Goal: Task Accomplishment & Management: Complete application form

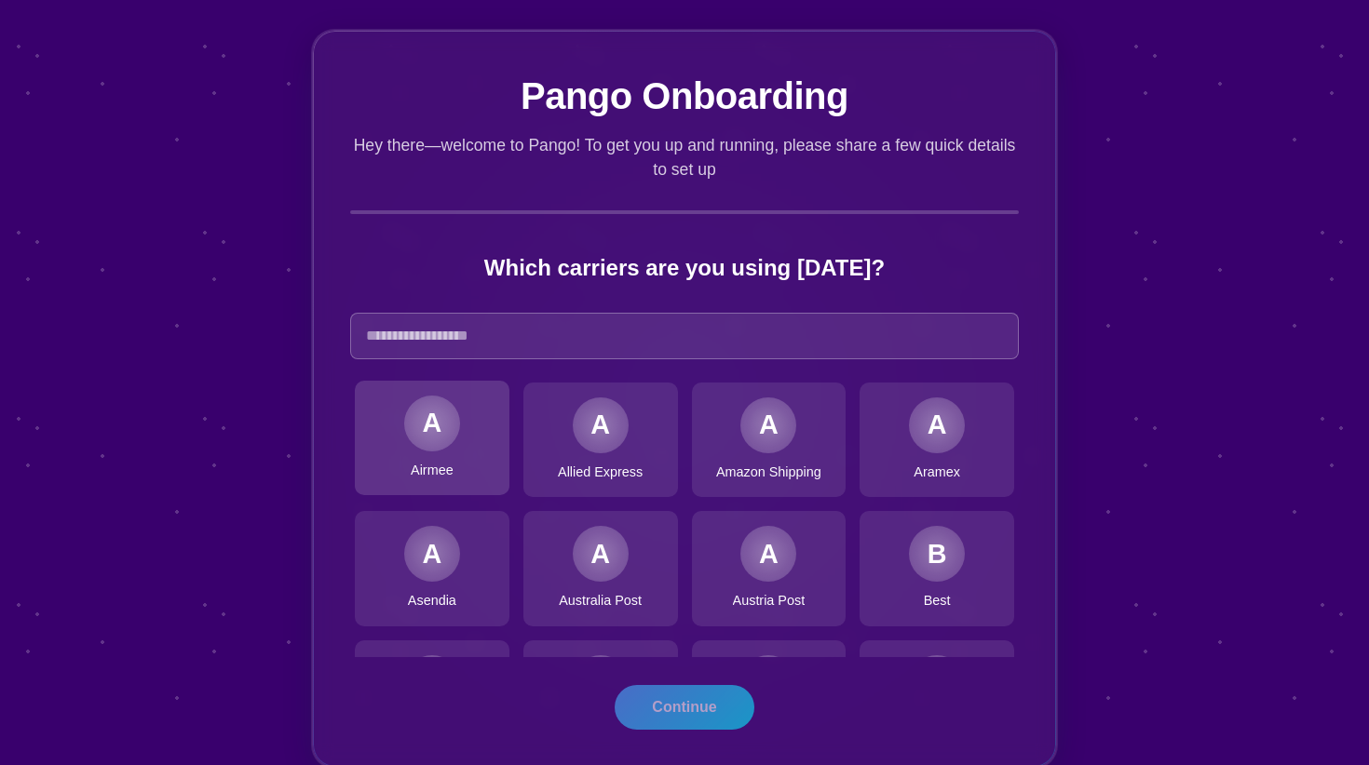
click at [426, 408] on div "A" at bounding box center [432, 423] width 20 height 40
click at [459, 459] on div "A Airmee" at bounding box center [432, 438] width 155 height 115
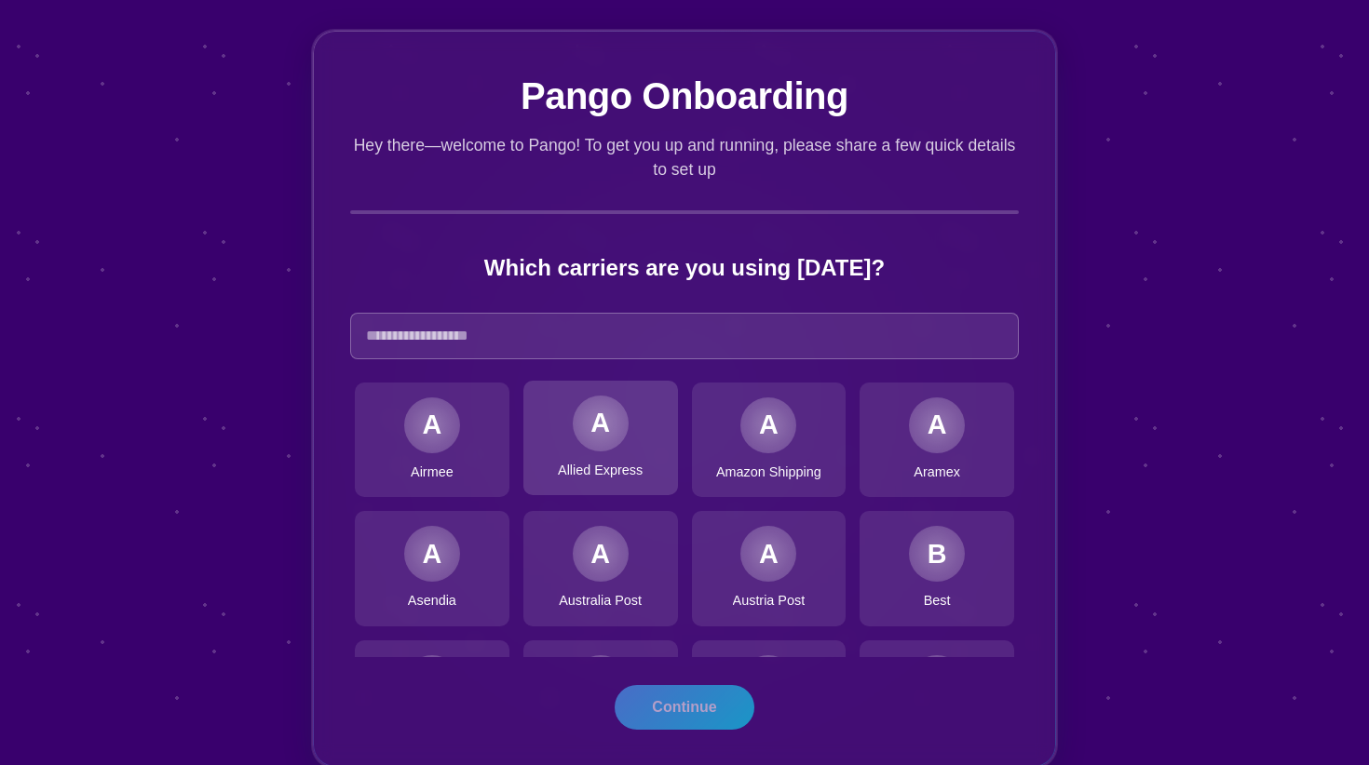
click at [614, 451] on div "A Allied Express" at bounding box center [600, 438] width 155 height 115
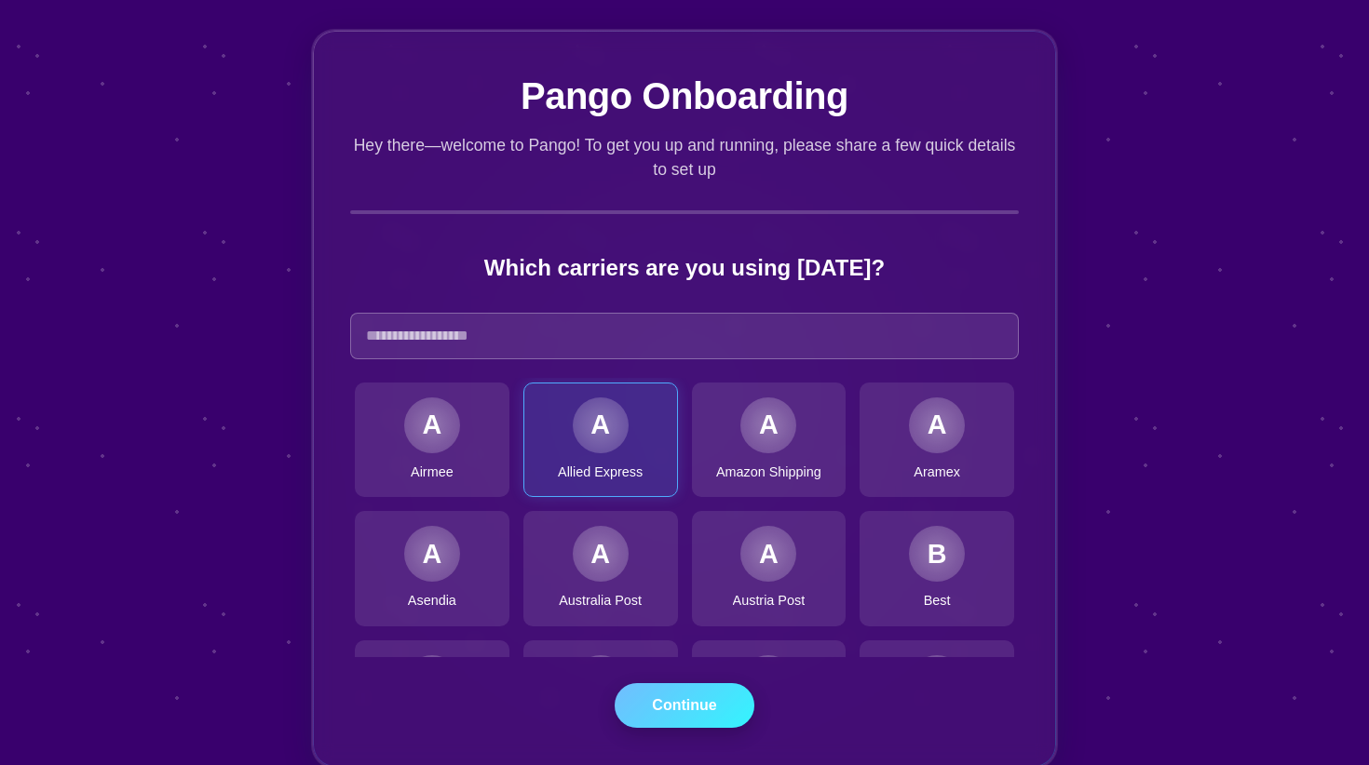
click at [695, 713] on button "Continue" at bounding box center [684, 705] width 140 height 45
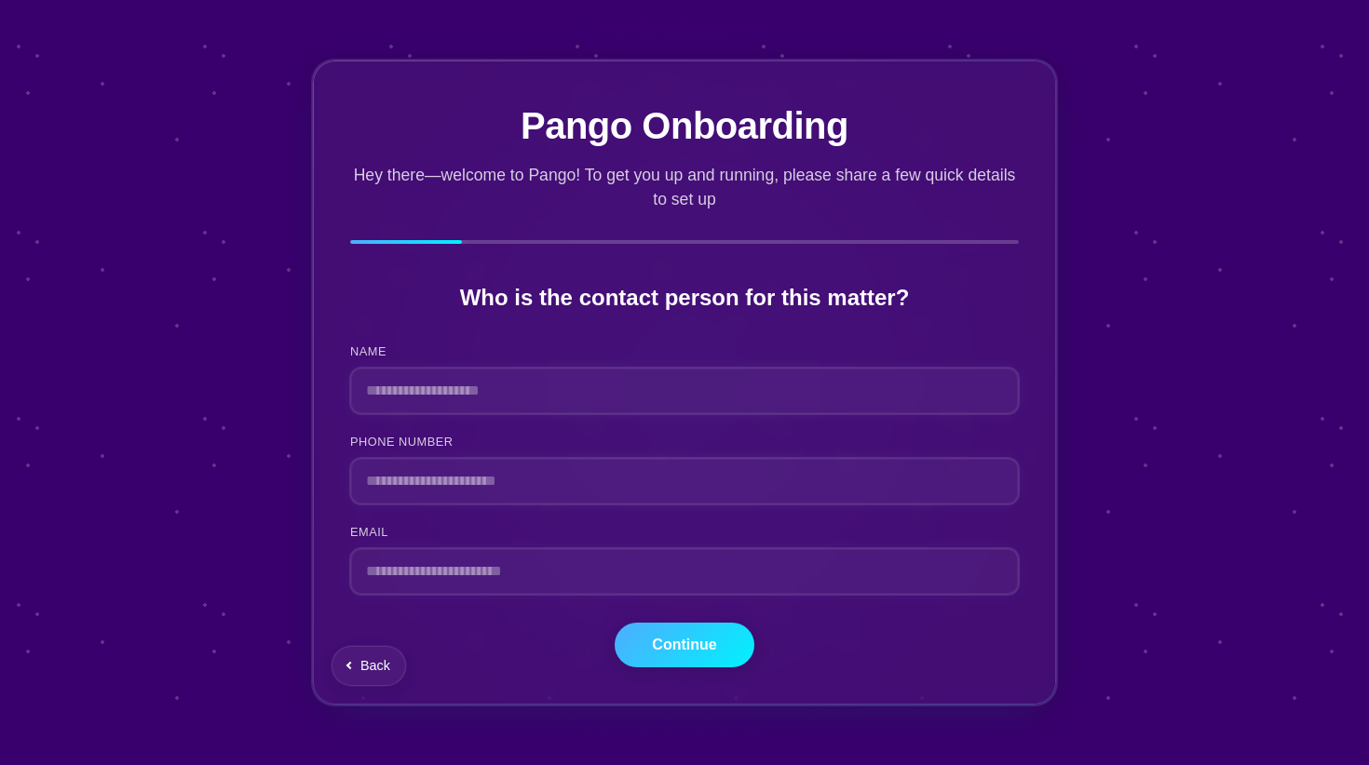
click at [474, 415] on div "NAME PHONE NUMBER EMAIL" at bounding box center [684, 469] width 668 height 253
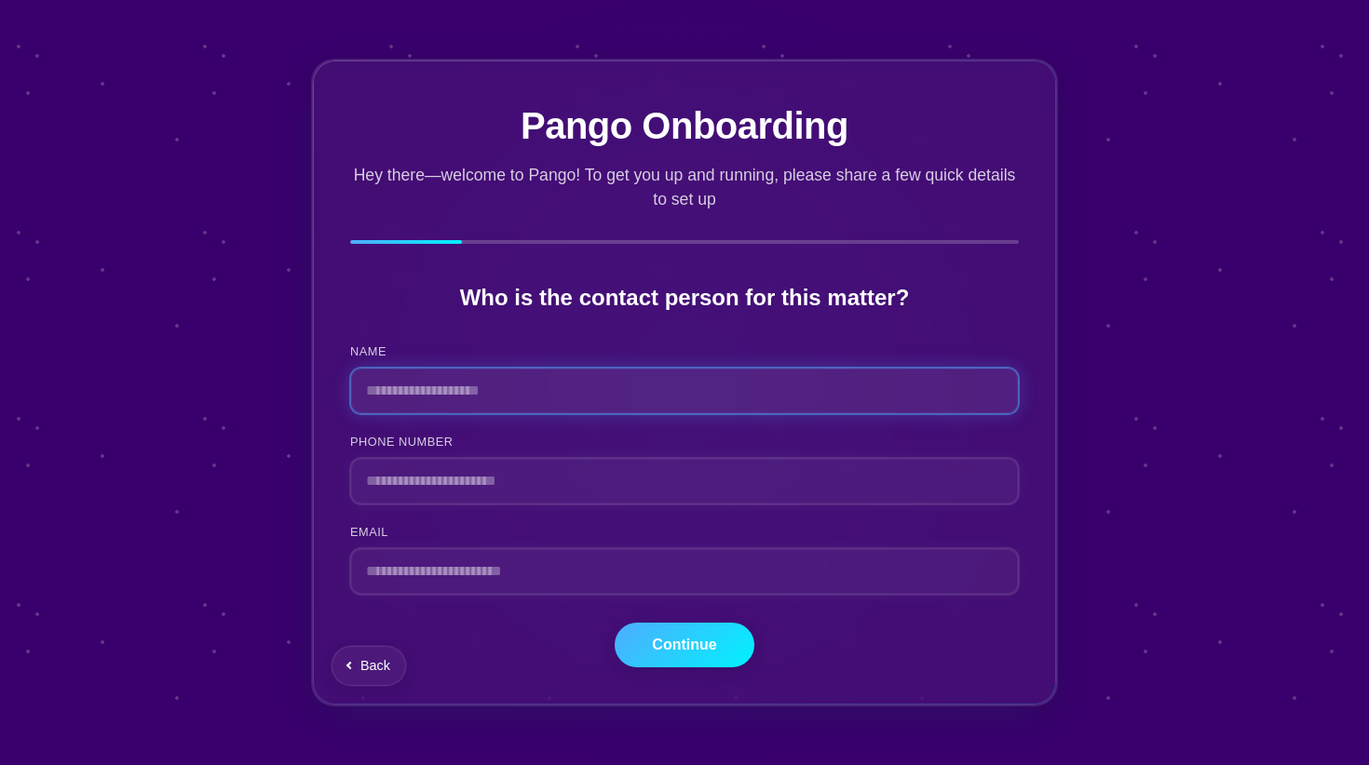
click at [485, 395] on input "NAME" at bounding box center [684, 391] width 668 height 47
type input "***"
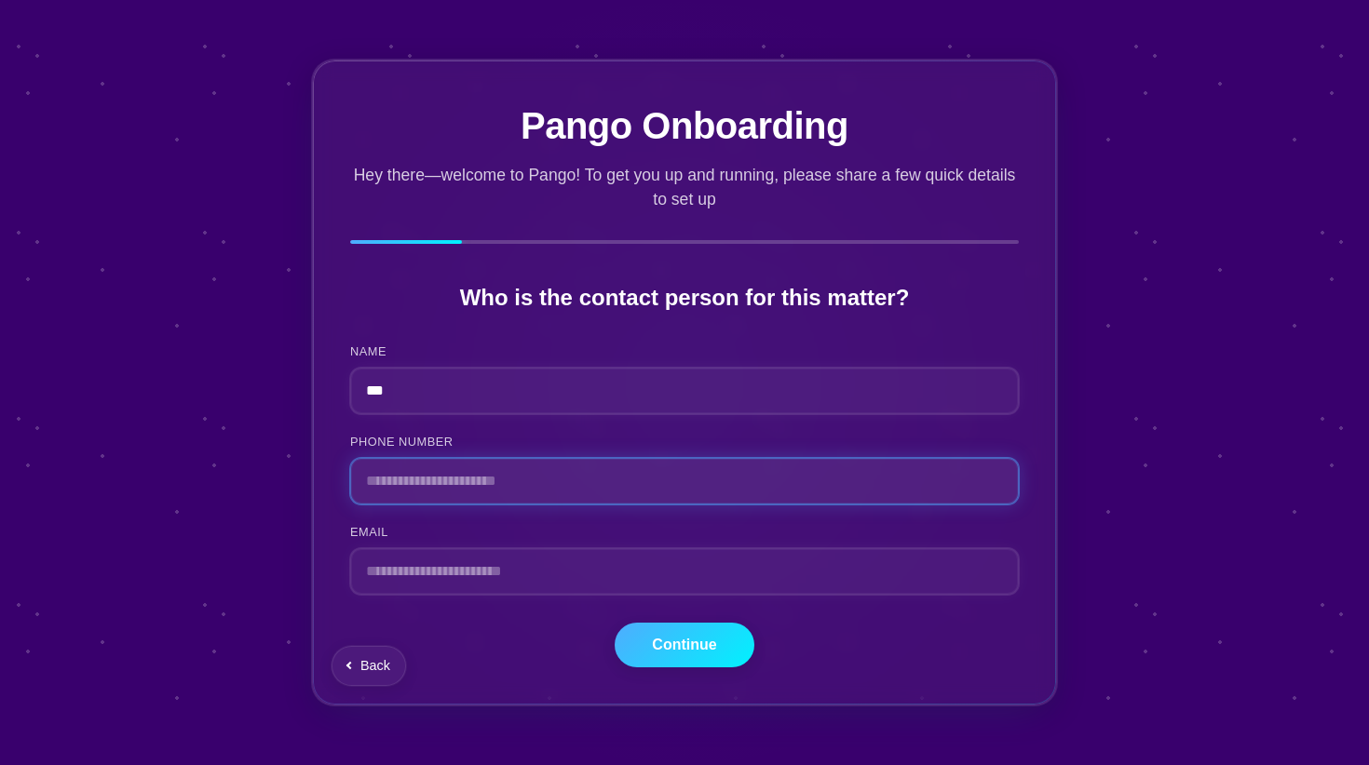
click at [457, 488] on input "PHONE NUMBER" at bounding box center [684, 481] width 668 height 47
type input "********"
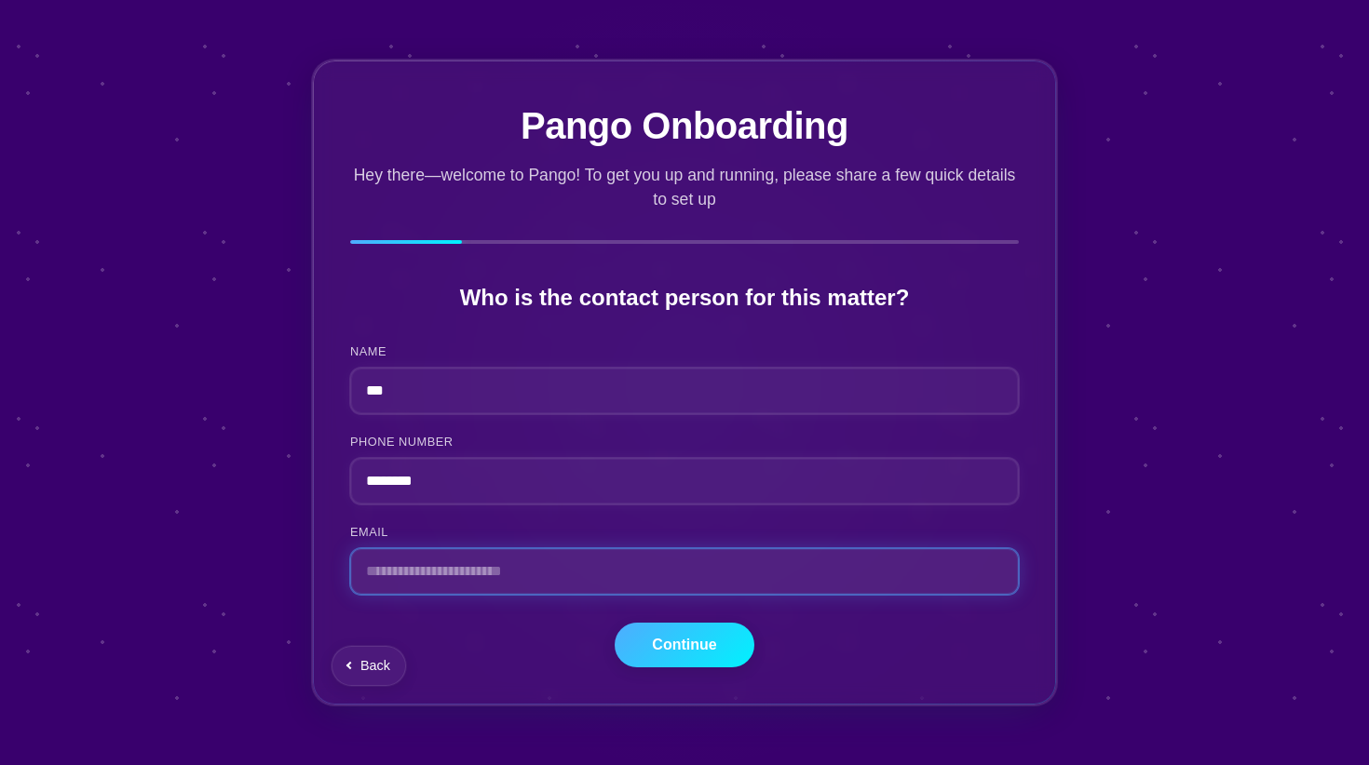
click at [429, 584] on input "EMAIL" at bounding box center [684, 571] width 668 height 47
paste input "**********"
type input "**********"
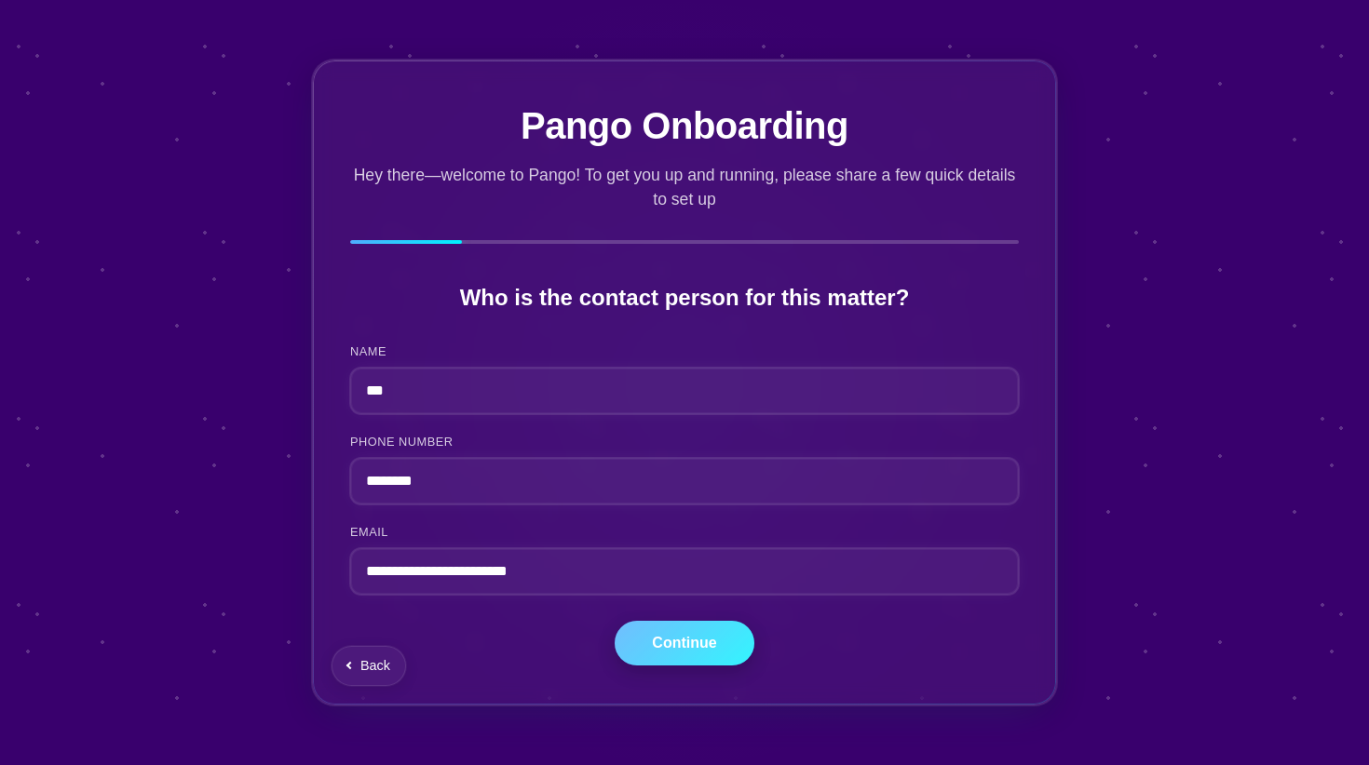
click at [668, 652] on button "Continue" at bounding box center [684, 643] width 140 height 45
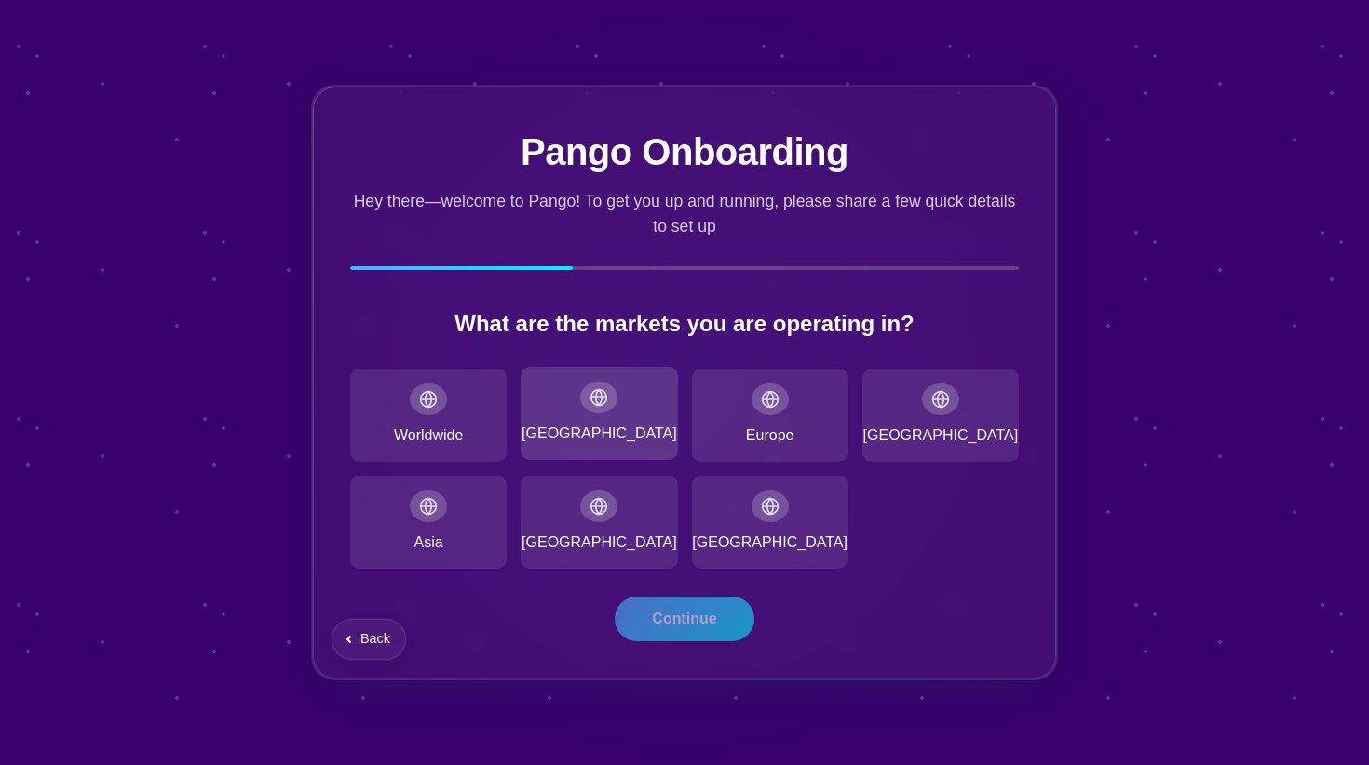
click at [578, 420] on div "[GEOGRAPHIC_DATA]" at bounding box center [598, 413] width 156 height 93
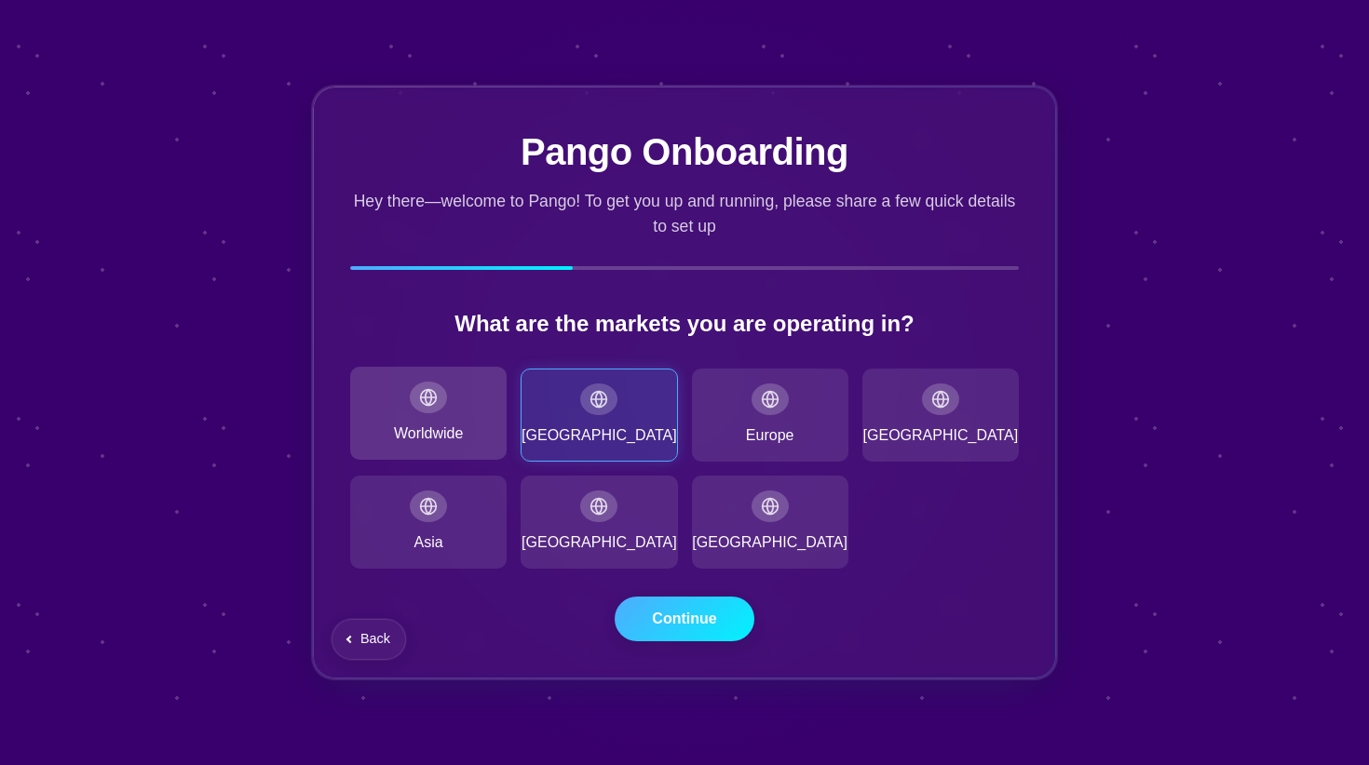
click at [423, 389] on div at bounding box center [428, 398] width 37 height 32
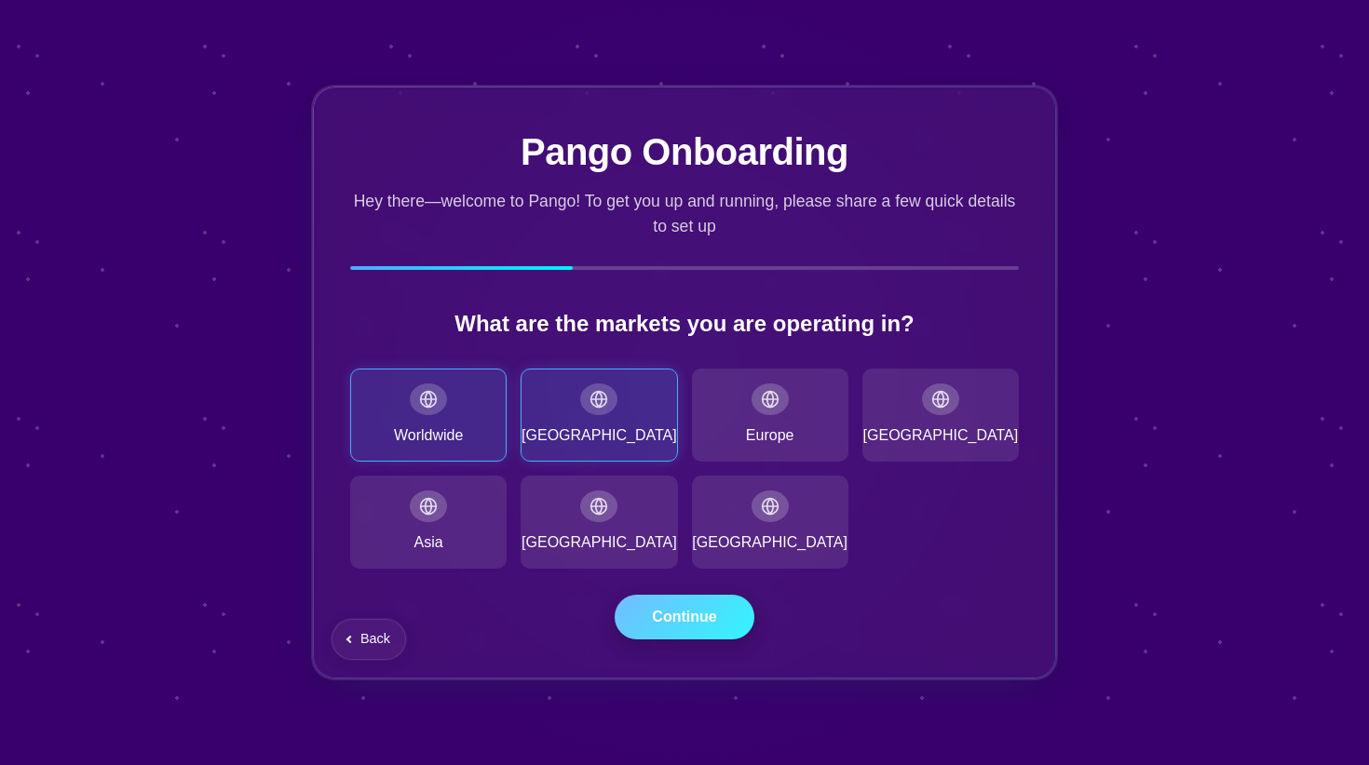
click at [705, 620] on button "Continue" at bounding box center [684, 617] width 140 height 45
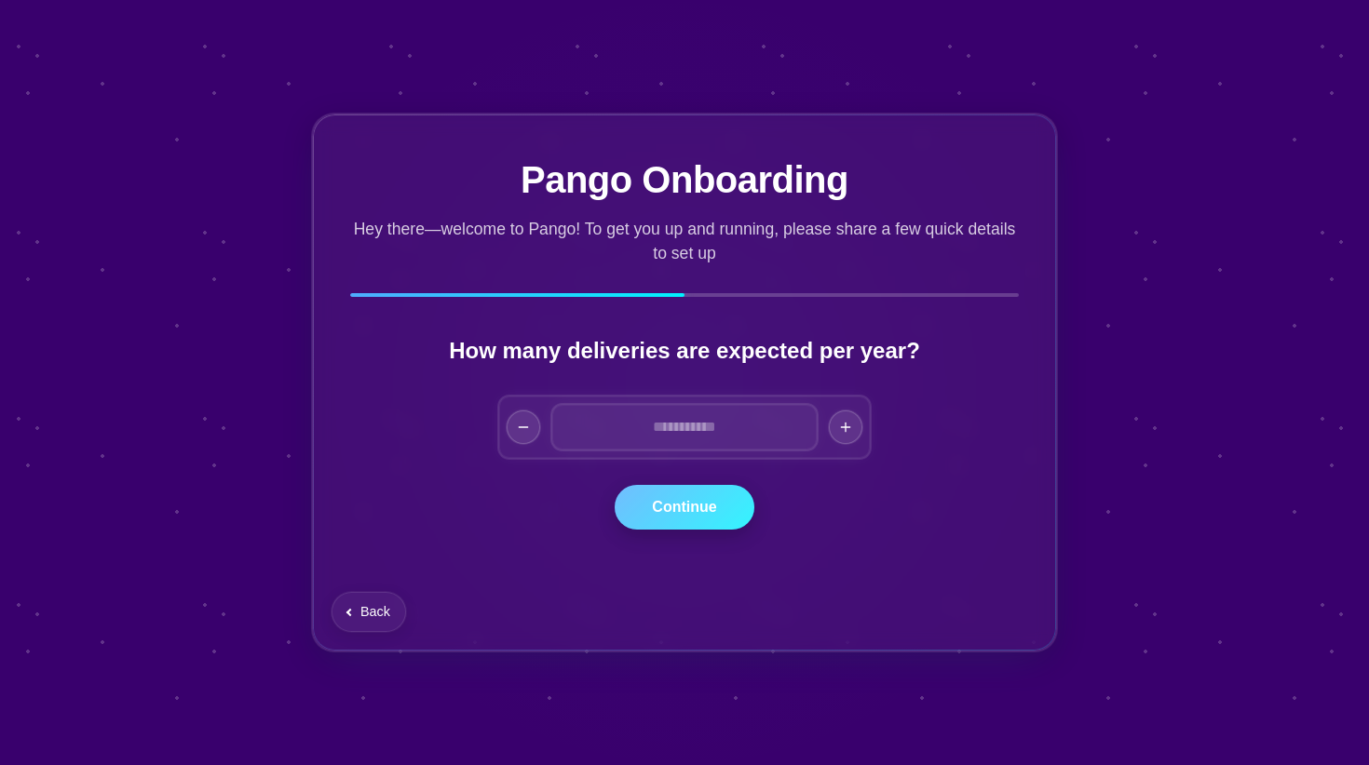
click at [707, 506] on button "Continue" at bounding box center [684, 507] width 140 height 45
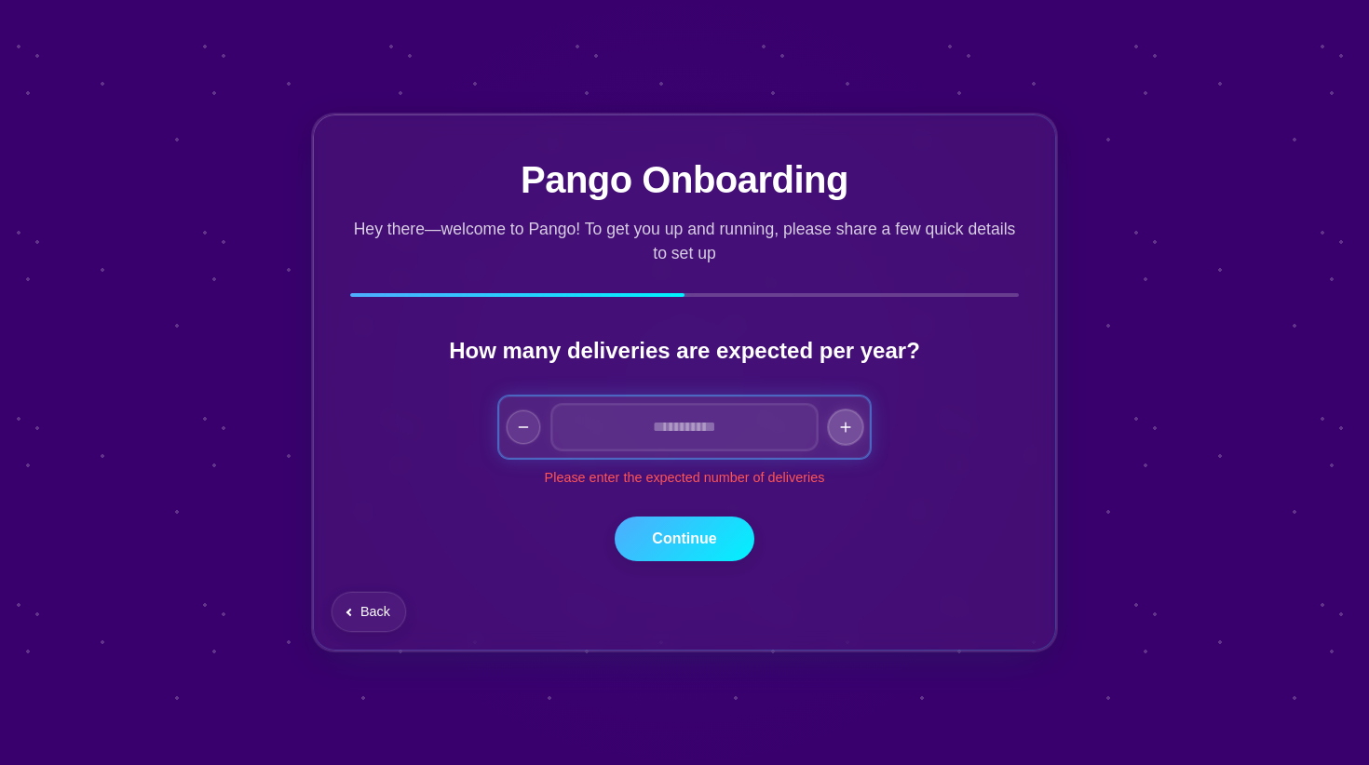
click at [846, 417] on button "Increase by 5000" at bounding box center [845, 427] width 35 height 35
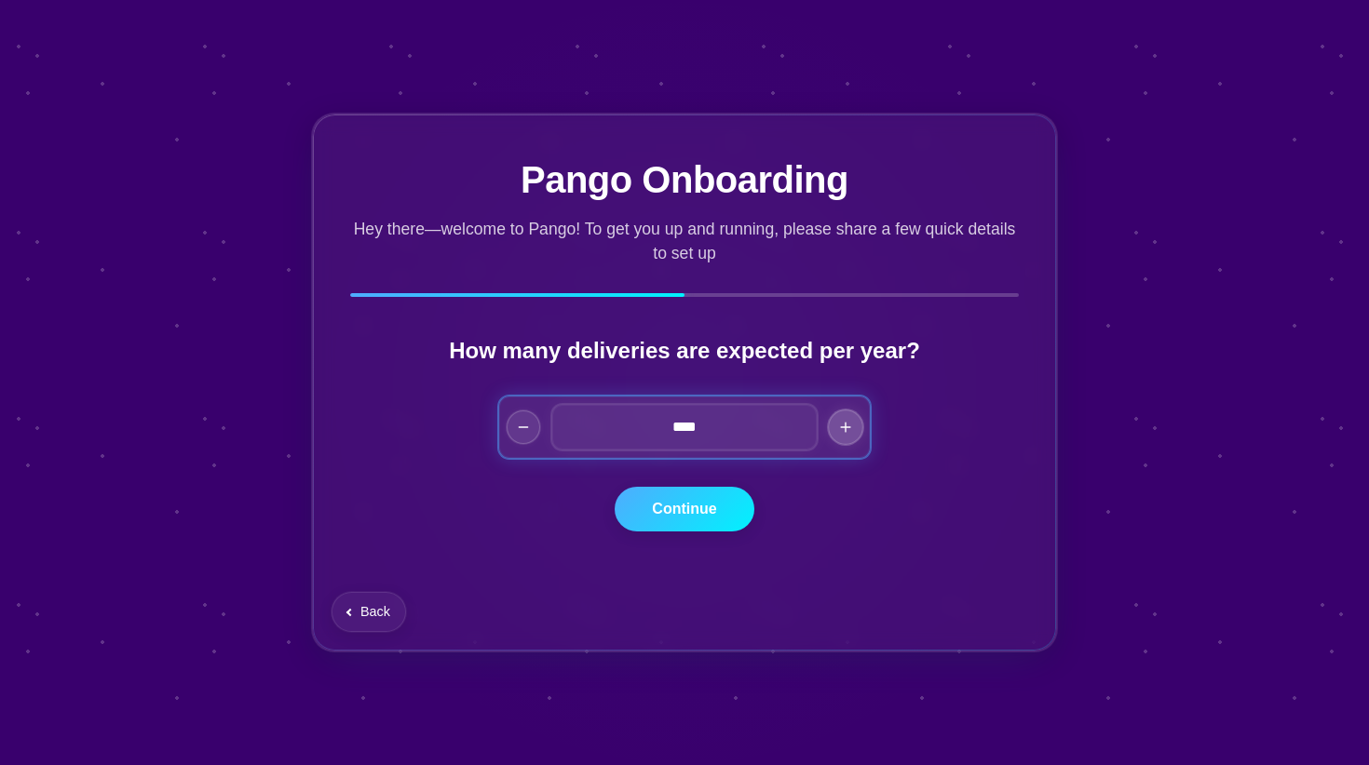
click at [846, 420] on button "Increase by 5000" at bounding box center [845, 427] width 35 height 35
type input "*****"
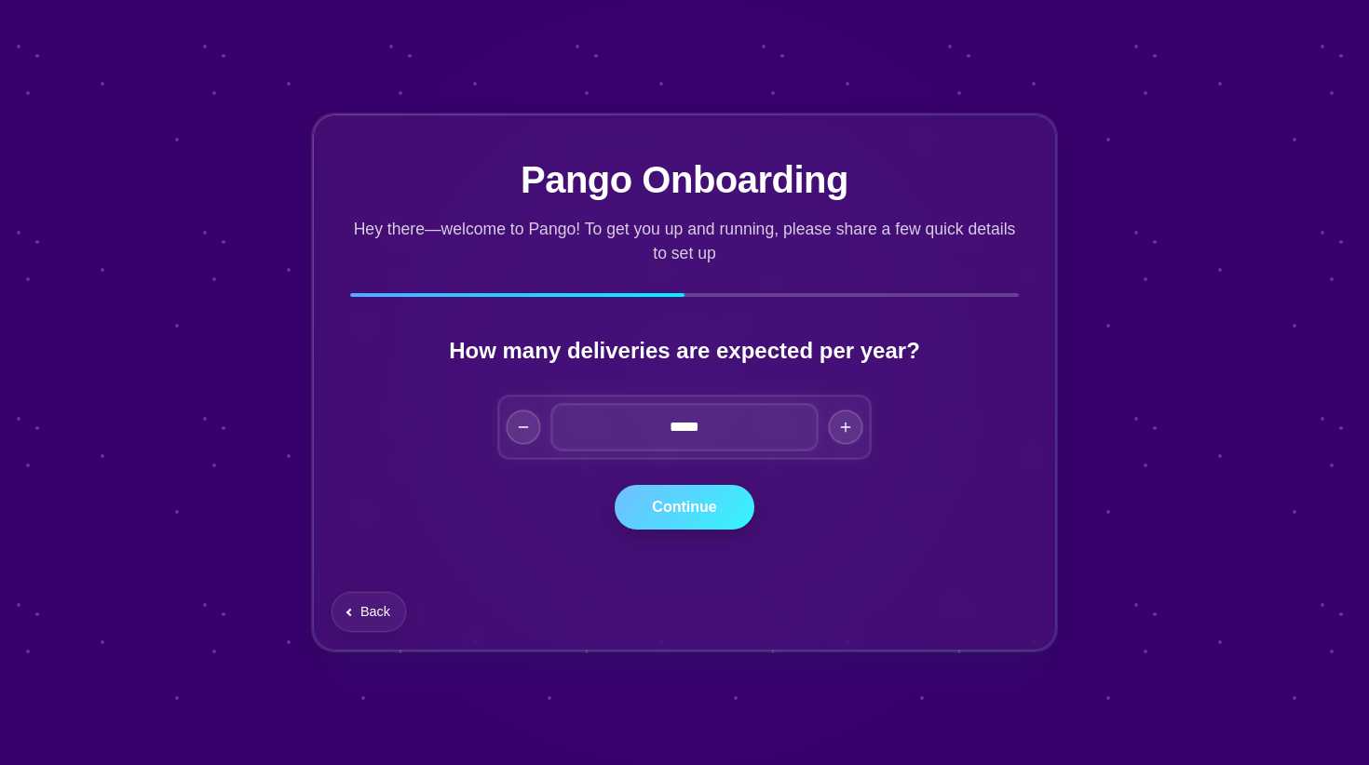
click at [694, 518] on button "Continue" at bounding box center [684, 507] width 140 height 45
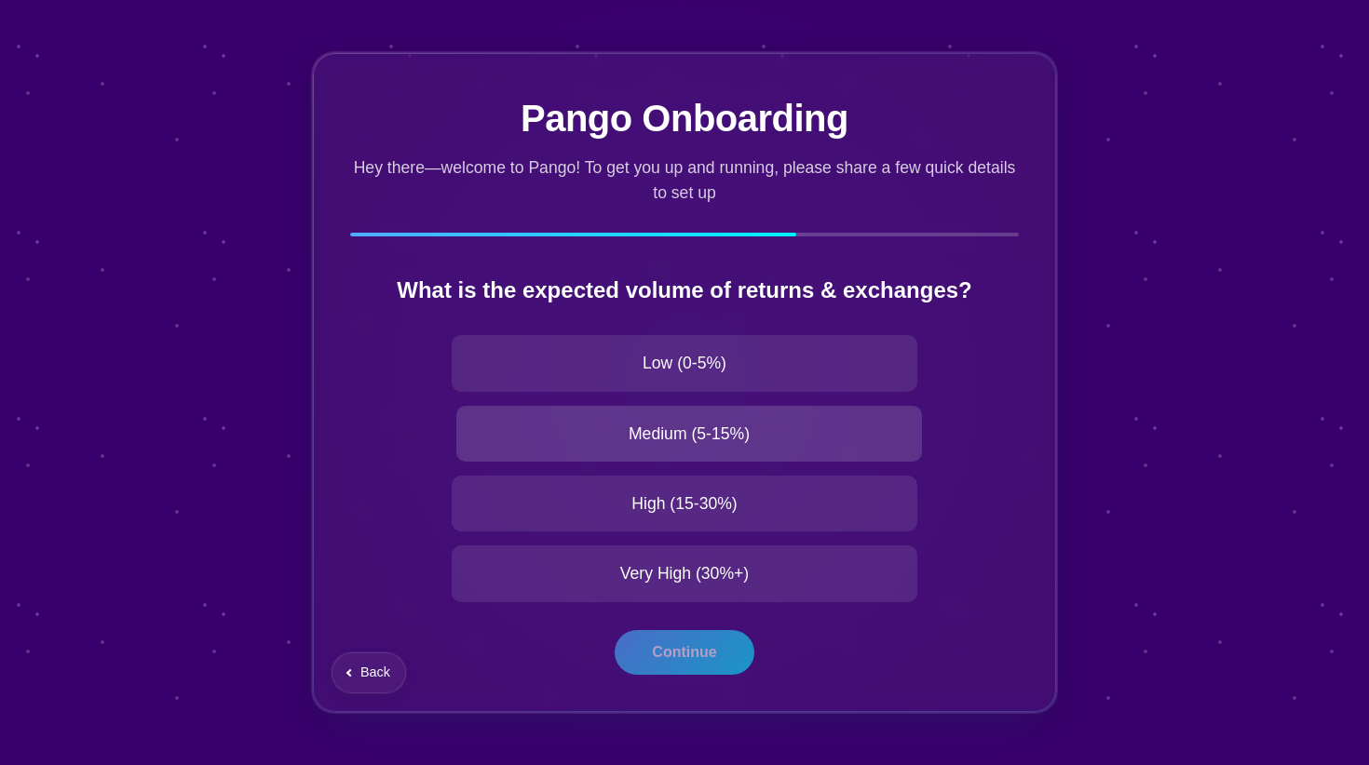
click at [741, 421] on div "Medium (5-15%)" at bounding box center [688, 434] width 465 height 56
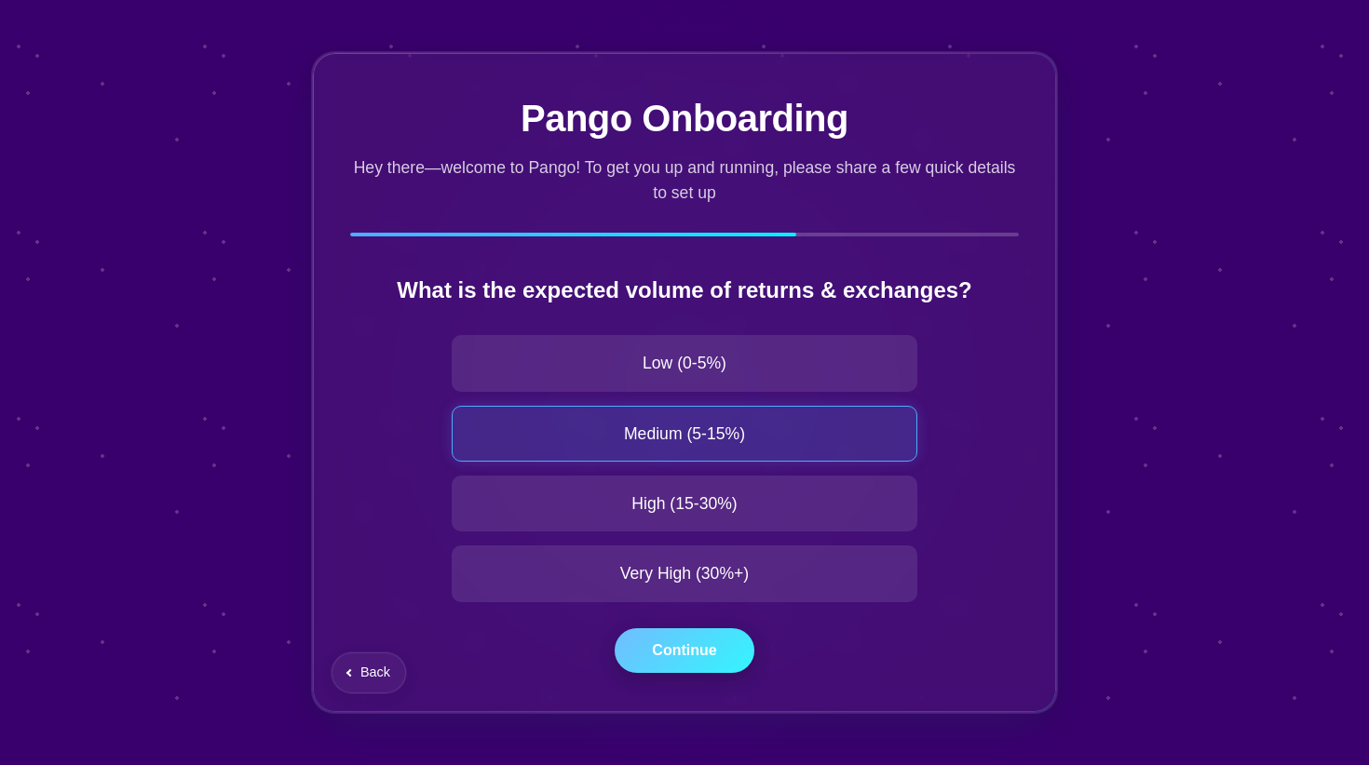
click at [695, 646] on button "Continue" at bounding box center [684, 650] width 140 height 45
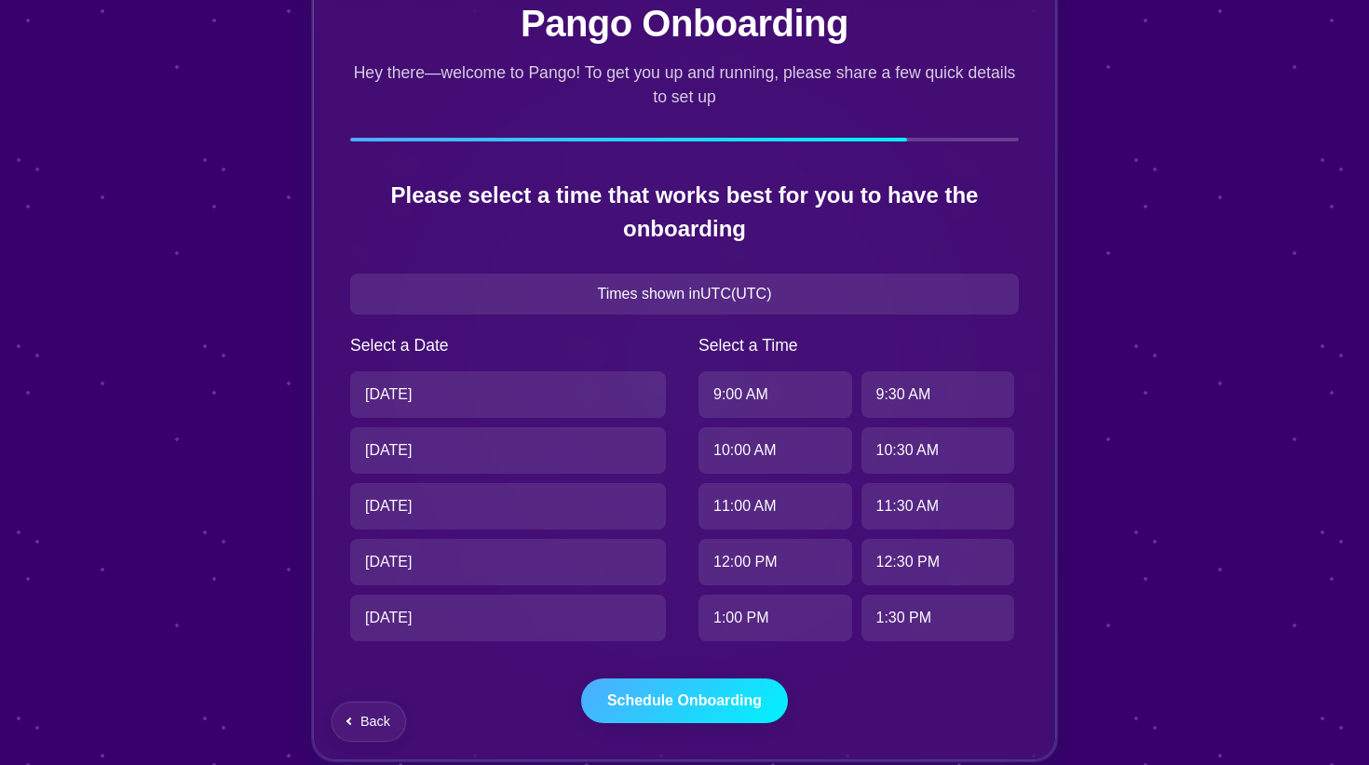
scroll to position [99, 0]
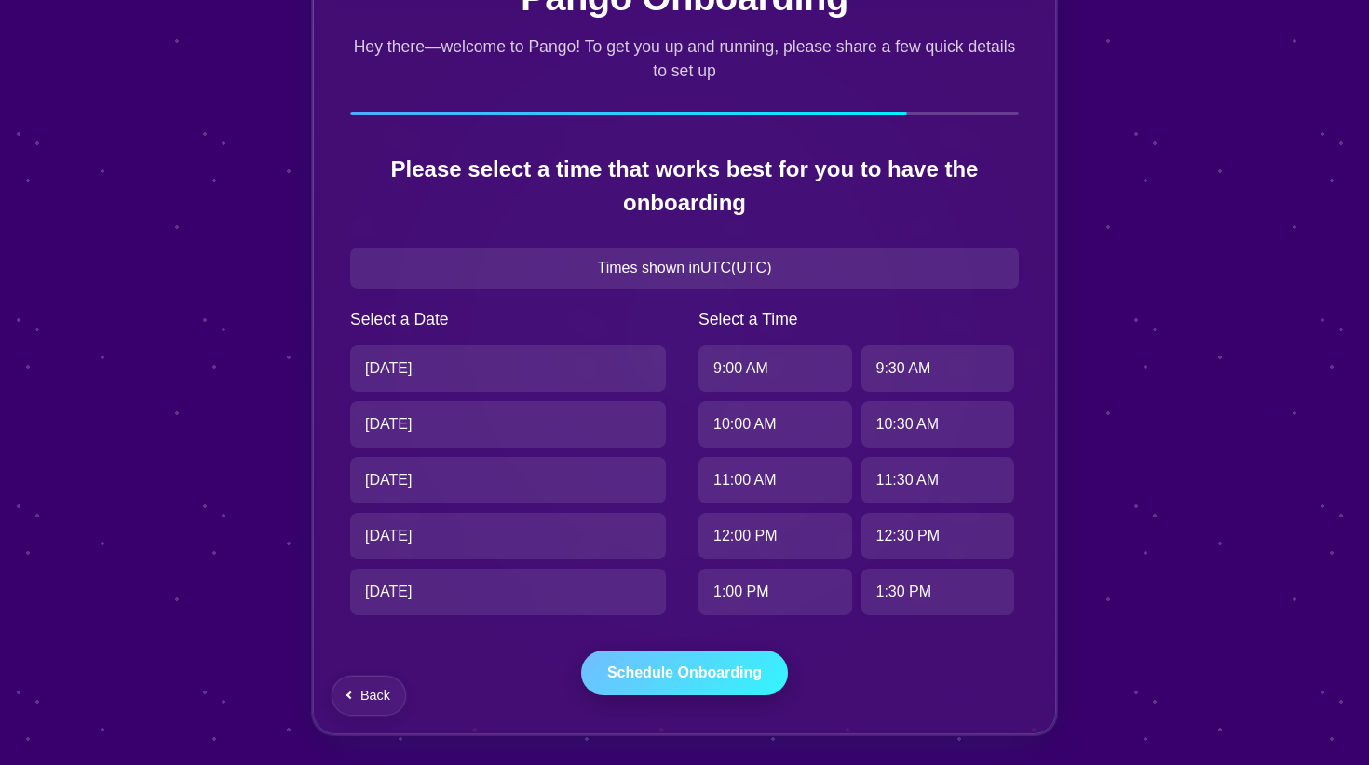
click at [671, 668] on button "Schedule Onboarding" at bounding box center [684, 673] width 207 height 45
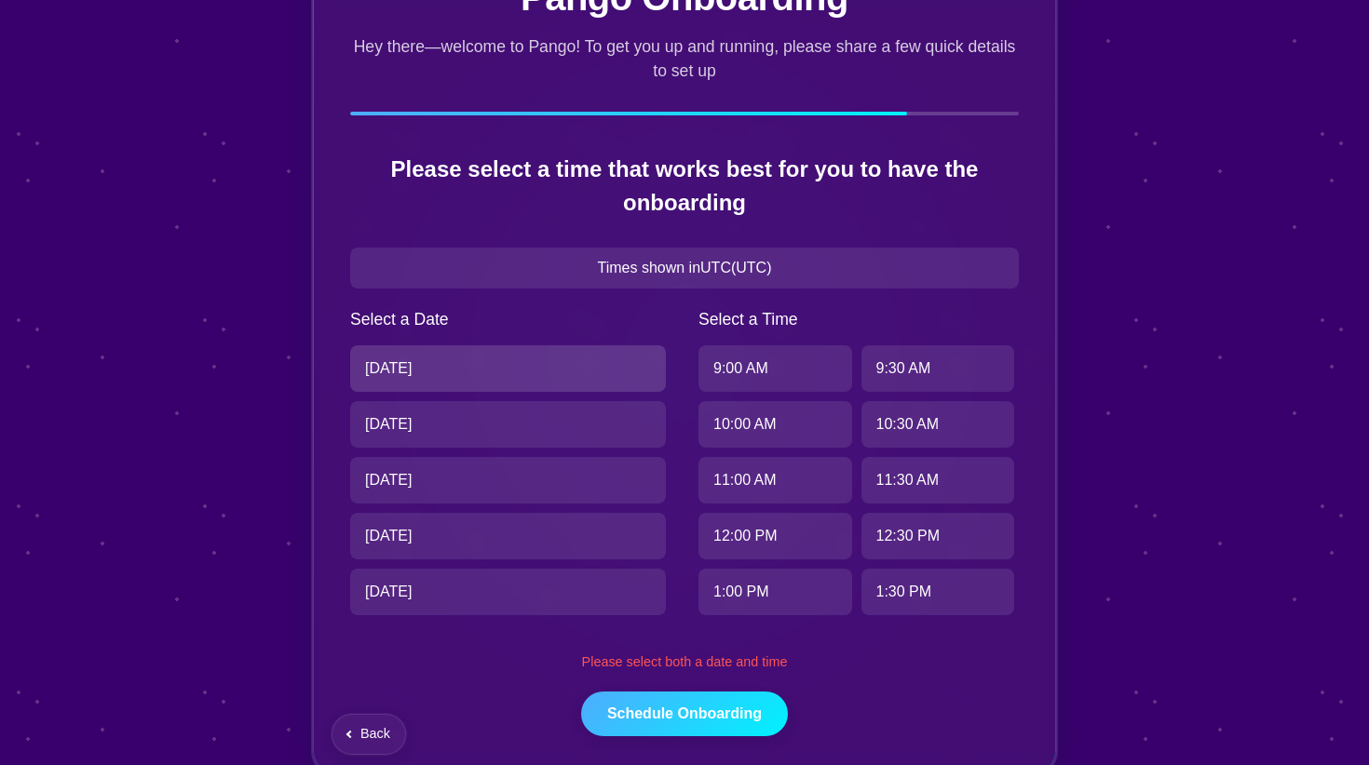
click at [598, 384] on div "[DATE]" at bounding box center [508, 368] width 316 height 47
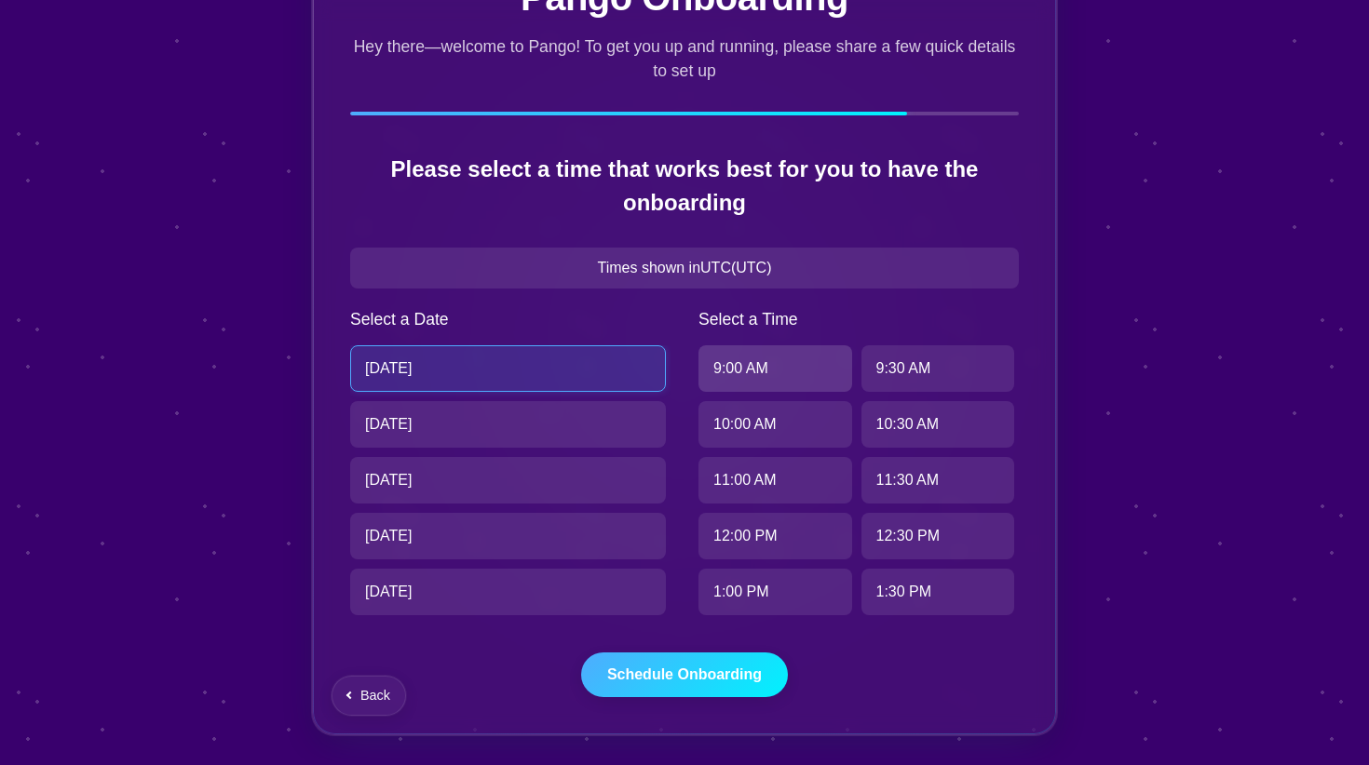
click at [735, 376] on div "9:00 AM" at bounding box center [775, 368] width 154 height 47
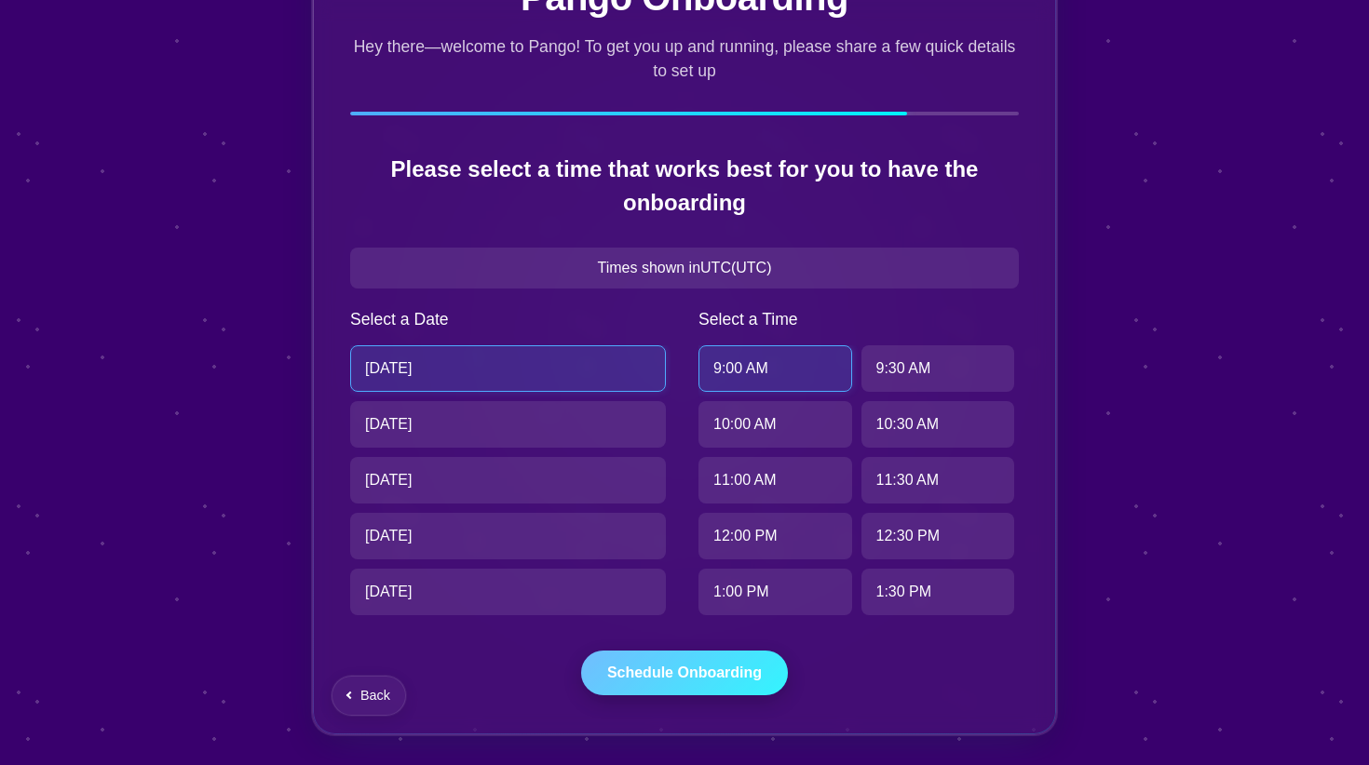
click at [695, 685] on button "Schedule Onboarding" at bounding box center [684, 673] width 207 height 45
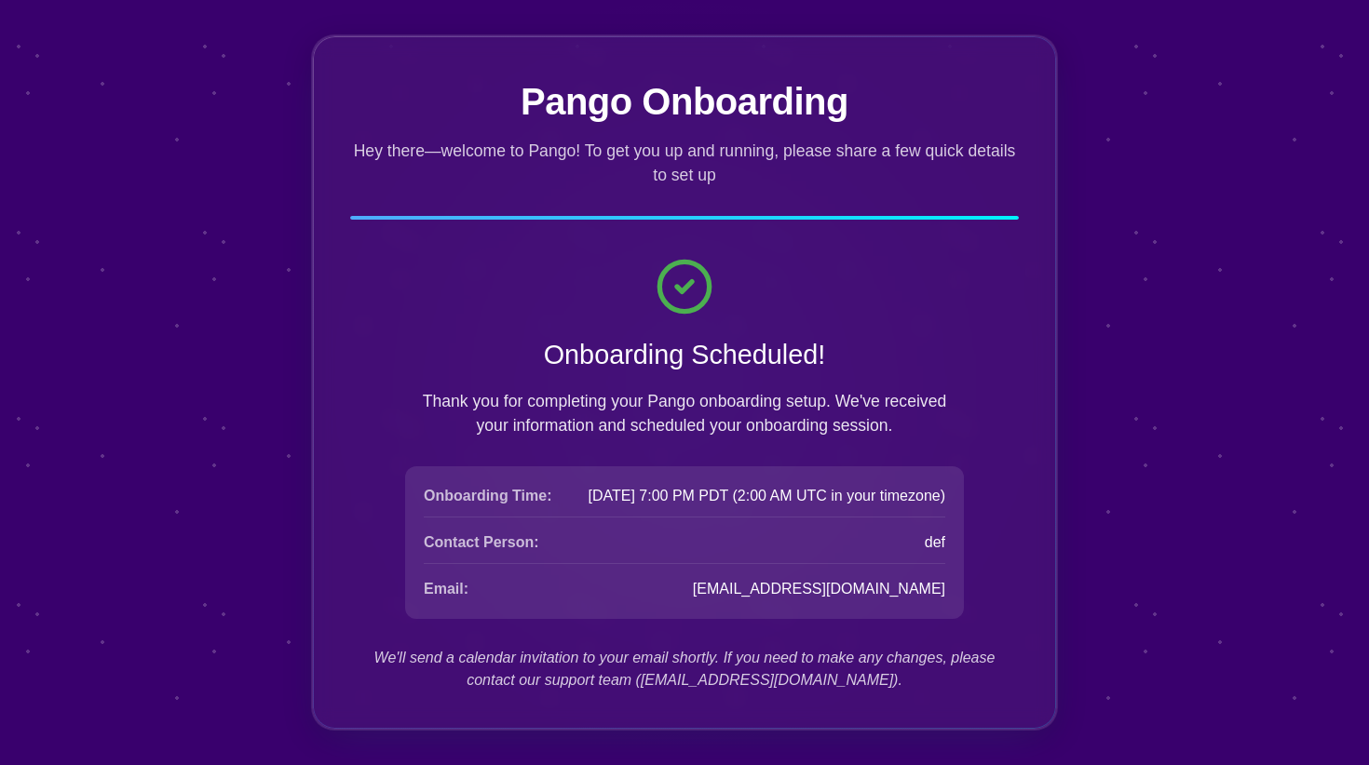
scroll to position [11, 0]
